Goal: Check status

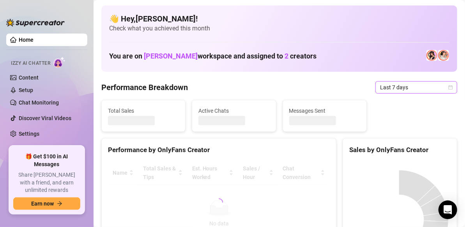
click at [448, 87] on icon "calendar" at bounding box center [450, 87] width 5 height 5
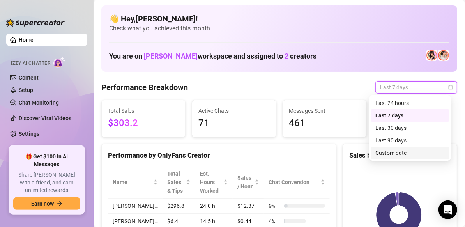
click at [402, 154] on div "Custom date" at bounding box center [409, 152] width 69 height 9
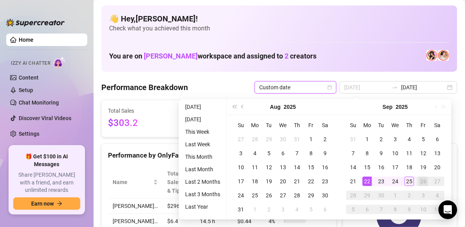
type input "2025-09-22"
click at [367, 182] on div "22" at bounding box center [366, 181] width 9 height 9
click at [422, 184] on div "26" at bounding box center [423, 181] width 9 height 9
click at [426, 182] on div "26" at bounding box center [423, 181] width 9 height 9
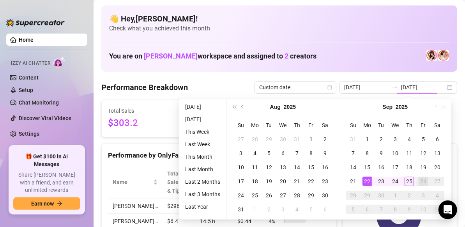
type input "2025-09-26"
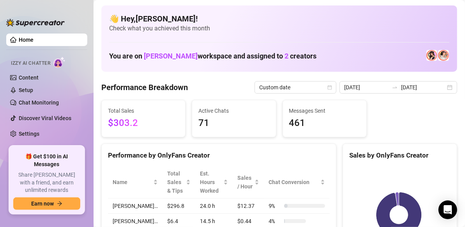
type input "2025-09-19"
click at [336, 69] on div "👋 Hey, Mel ! Check what you achieved this month You are on Holly Beth workspace…" at bounding box center [279, 38] width 356 height 66
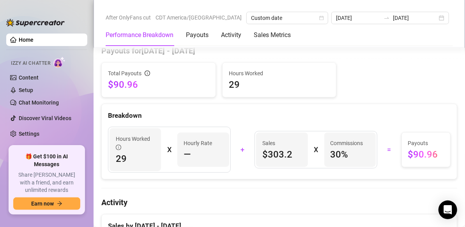
scroll to position [242, 0]
